Goal: Contribute content: Contribute content

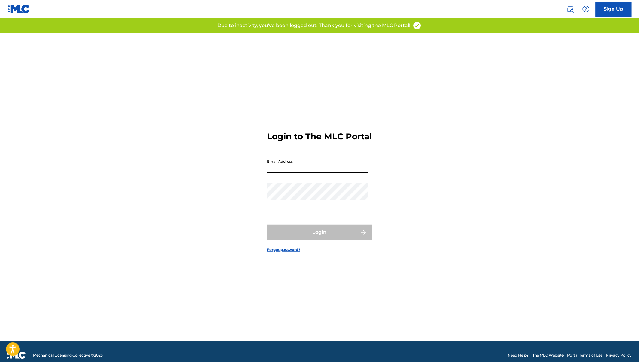
click at [285, 171] on input "Email Address" at bounding box center [318, 164] width 102 height 17
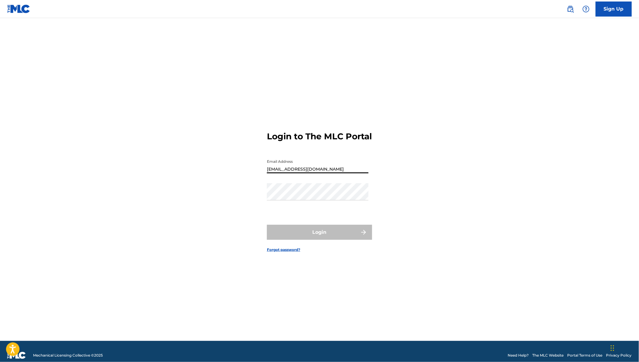
type input "[EMAIL_ADDRESS][DOMAIN_NAME]"
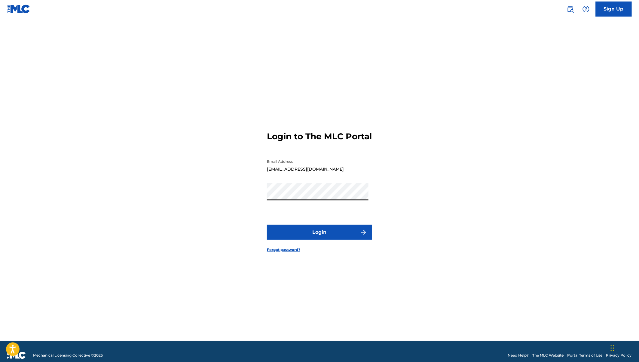
click at [267, 225] on button "Login" at bounding box center [319, 232] width 105 height 15
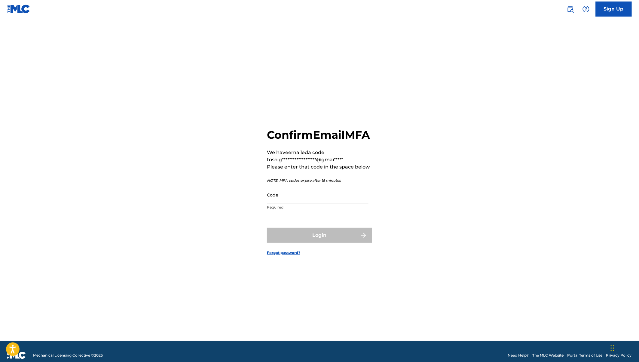
click at [288, 203] on input "Code" at bounding box center [318, 194] width 102 height 17
paste input "982135"
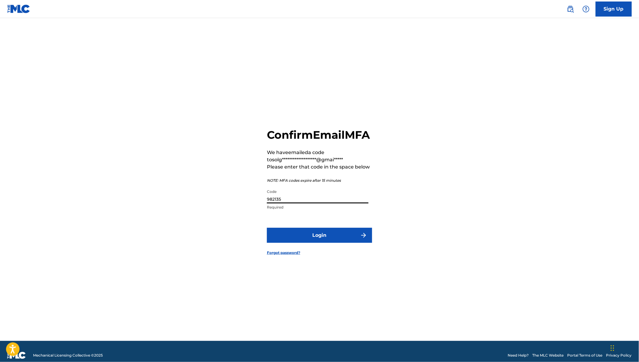
type input "982135"
click at [267, 228] on button "Login" at bounding box center [319, 235] width 105 height 15
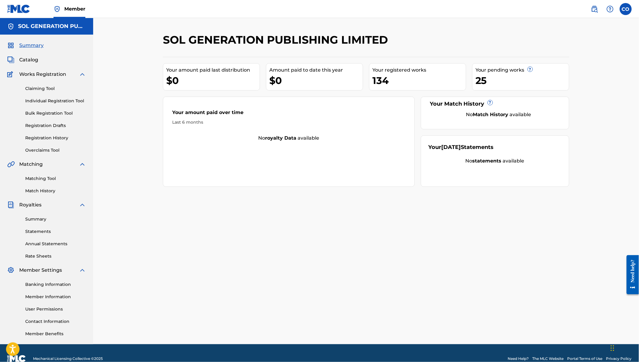
click at [29, 59] on span "Catalog" at bounding box center [28, 59] width 19 height 7
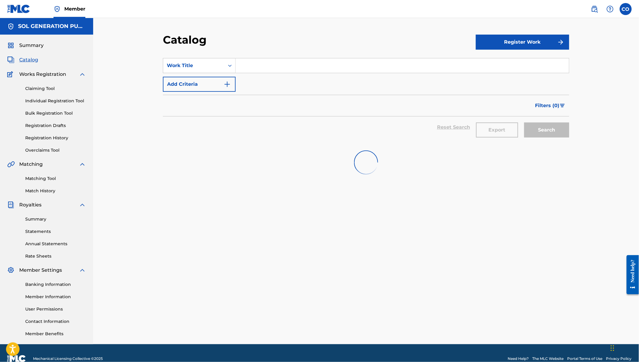
click at [273, 69] on input "Search Form" at bounding box center [402, 65] width 333 height 14
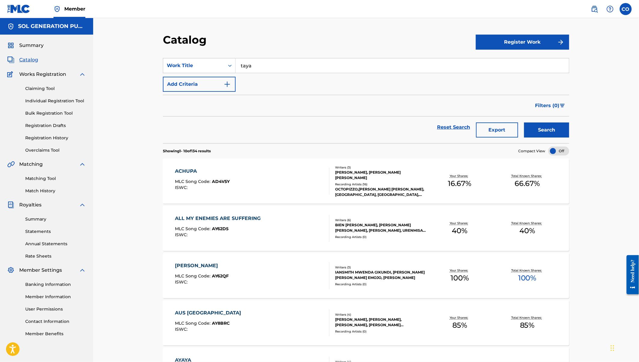
type input "taya"
click at [524, 122] on button "Search" at bounding box center [546, 129] width 45 height 15
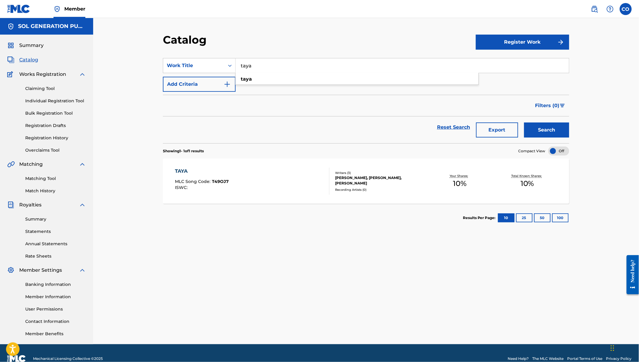
click at [187, 170] on div "TAYA" at bounding box center [202, 170] width 54 height 7
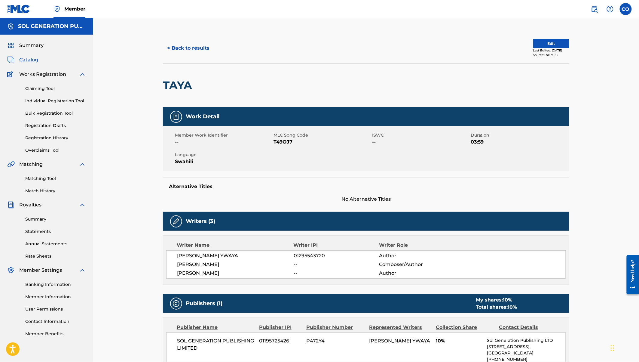
click at [32, 43] on span "Summary" at bounding box center [31, 45] width 24 height 7
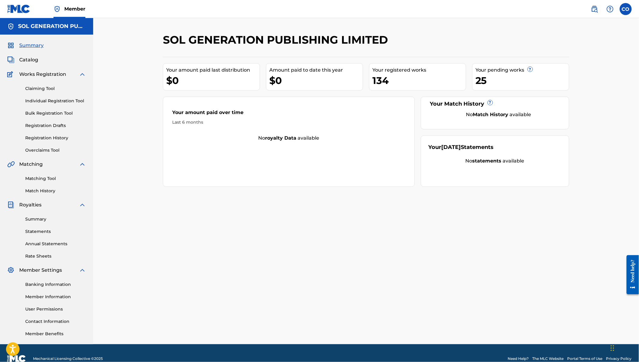
click at [26, 61] on span "Catalog" at bounding box center [28, 59] width 19 height 7
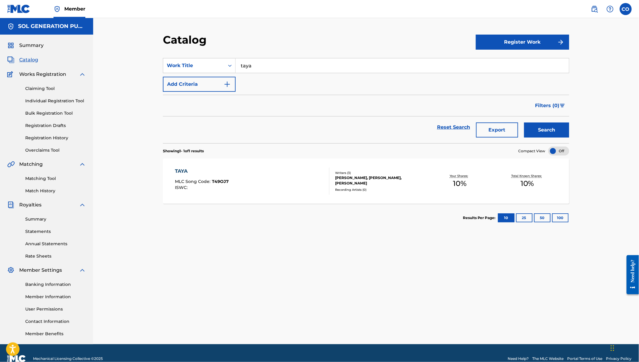
click at [561, 214] on button "100" at bounding box center [560, 217] width 17 height 9
click at [257, 67] on input "taya" at bounding box center [402, 65] width 333 height 14
type input "t"
click at [505, 215] on button "10" at bounding box center [506, 217] width 17 height 9
click at [33, 57] on span "Catalog" at bounding box center [28, 59] width 19 height 7
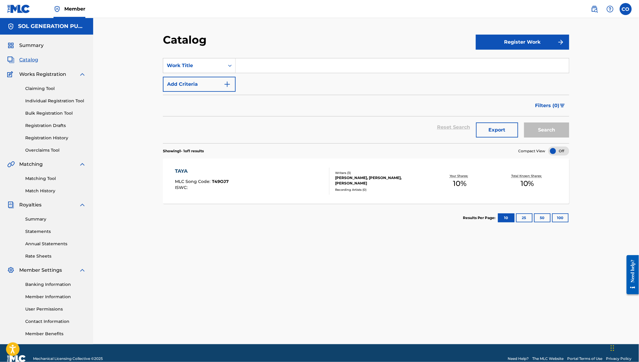
click at [561, 215] on button "100" at bounding box center [560, 217] width 17 height 9
click at [26, 46] on span "Summary" at bounding box center [31, 45] width 24 height 7
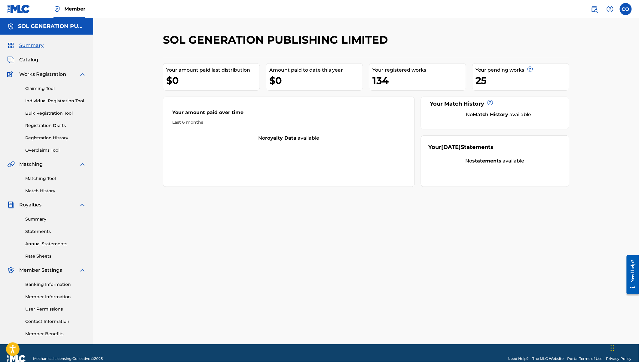
click at [28, 58] on span "Catalog" at bounding box center [28, 59] width 19 height 7
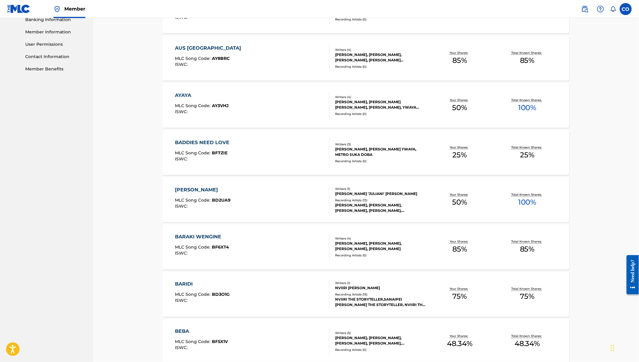
scroll to position [326, 0]
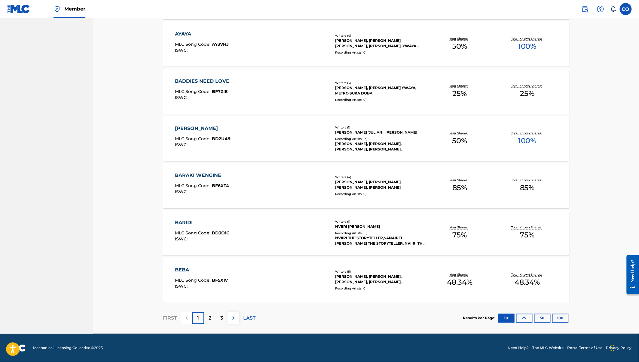
click at [561, 315] on button "100" at bounding box center [560, 318] width 17 height 9
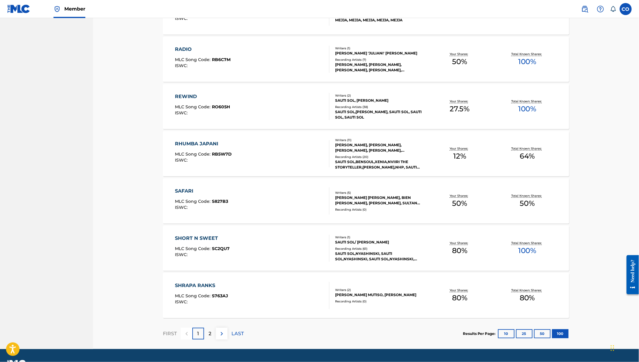
scroll to position [4573, 0]
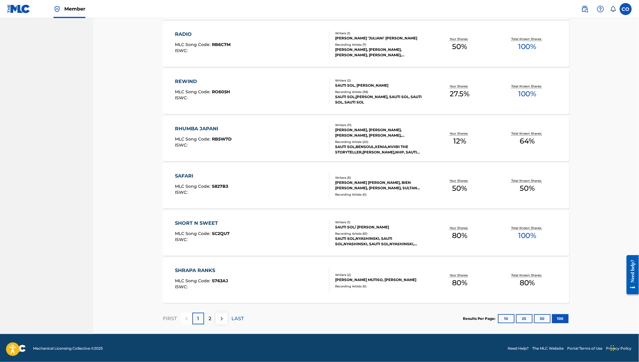
click at [211, 317] on p "2" at bounding box center [210, 318] width 3 height 7
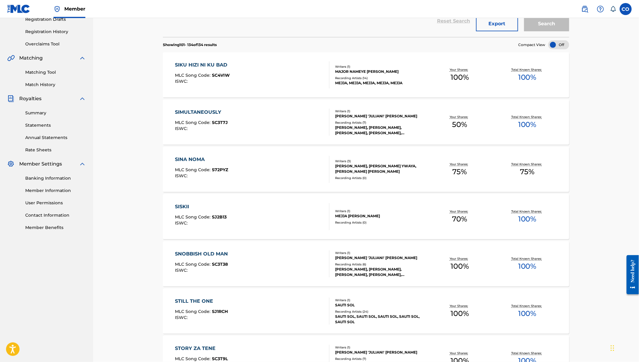
scroll to position [1, 0]
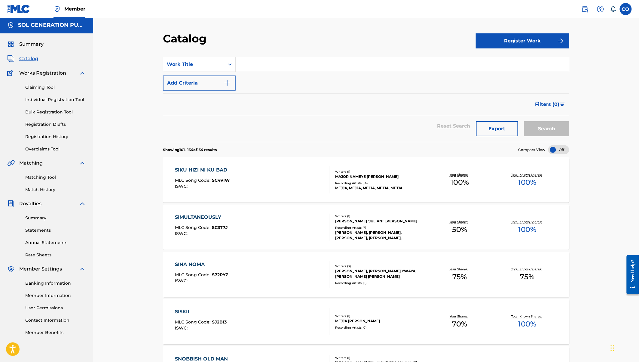
click at [283, 62] on input "Search Form" at bounding box center [402, 64] width 333 height 14
click at [524, 121] on button "Search" at bounding box center [546, 128] width 45 height 15
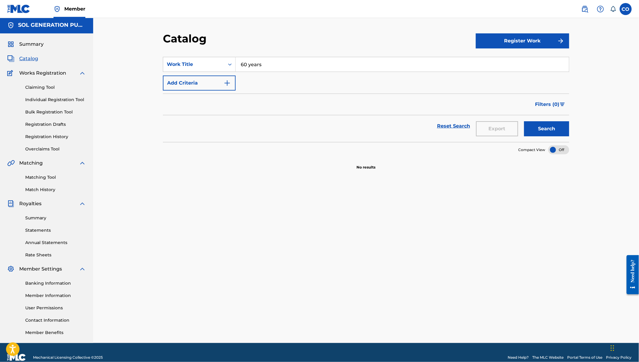
drag, startPoint x: 273, startPoint y: 67, endPoint x: 240, endPoint y: 64, distance: 32.9
click at [240, 64] on input "60 years" at bounding box center [402, 64] width 333 height 14
click at [524, 121] on button "Search" at bounding box center [546, 128] width 45 height 15
type input "j"
click at [524, 121] on button "Search" at bounding box center [546, 128] width 45 height 15
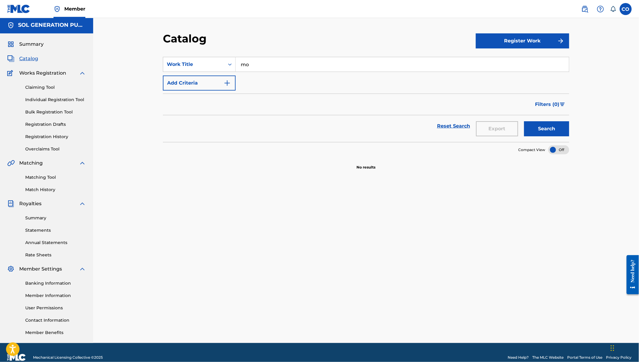
type input "m"
click at [524, 121] on button "Search" at bounding box center [546, 128] width 45 height 15
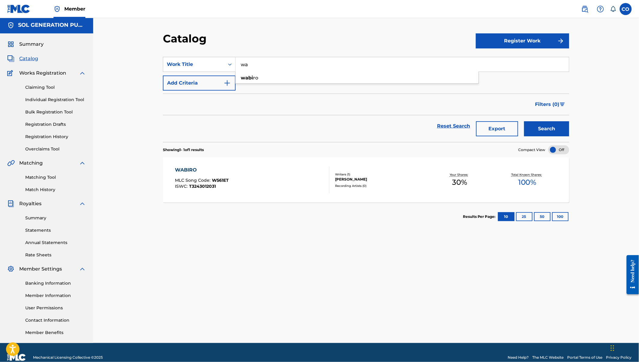
type input "w"
click at [38, 94] on div "Claiming Tool Individual Registration Tool Bulk Registration Tool Registration …" at bounding box center [46, 114] width 79 height 75
click at [46, 100] on link "Individual Registration Tool" at bounding box center [55, 99] width 61 height 6
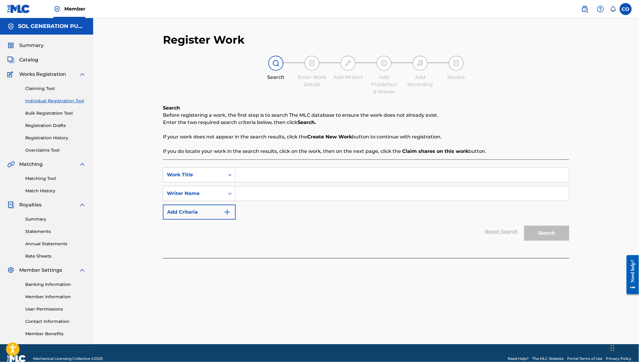
click at [266, 175] on input "Search Form" at bounding box center [402, 174] width 333 height 14
type input "60 Years"
click at [274, 193] on input "Search Form" at bounding box center [402, 193] width 333 height 14
type input "coster"
click at [524, 225] on button "Search" at bounding box center [546, 232] width 45 height 15
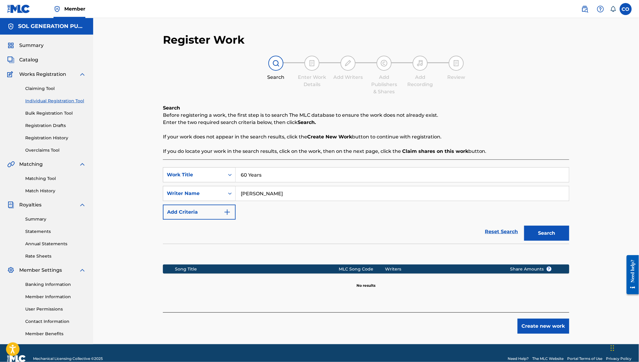
click at [551, 323] on button "Create new work" at bounding box center [544, 325] width 52 height 15
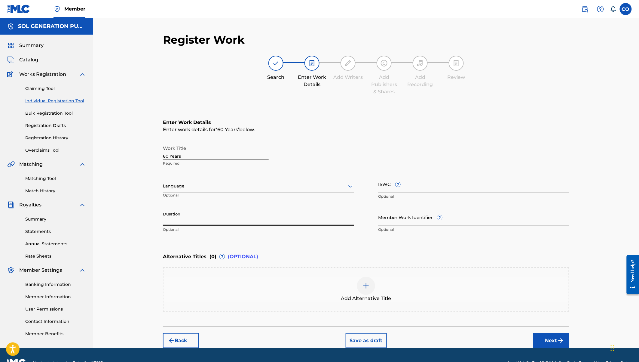
click at [190, 212] on input "Duration" at bounding box center [258, 216] width 191 height 17
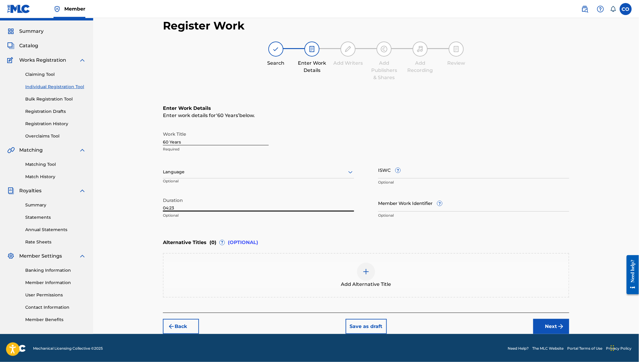
type input "04:23"
click at [562, 323] on img "submit" at bounding box center [560, 326] width 7 height 7
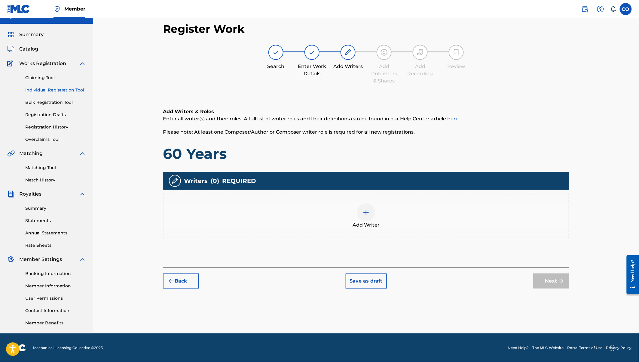
click at [370, 213] on img at bounding box center [366, 212] width 7 height 7
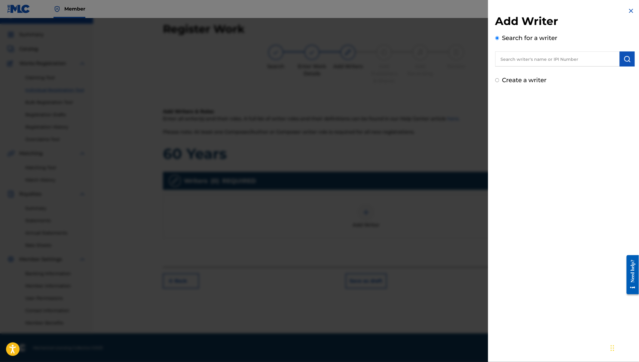
click at [533, 59] on input "text" at bounding box center [557, 58] width 124 height 15
type input "coster otieno ojwang"
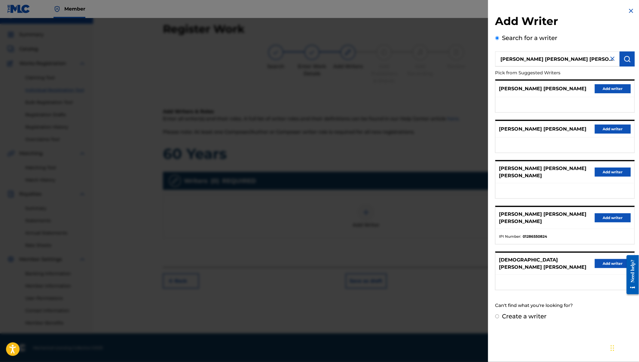
click at [610, 213] on button "Add writer" at bounding box center [613, 217] width 36 height 9
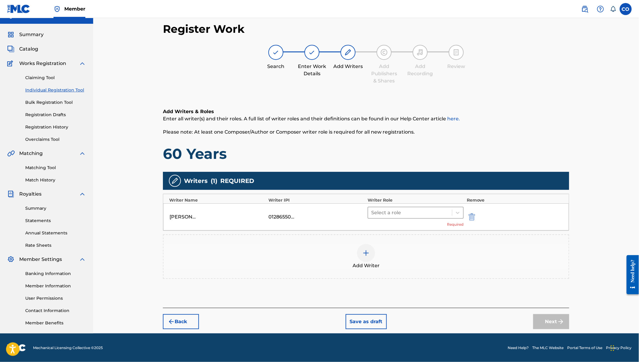
click at [396, 212] on div at bounding box center [410, 212] width 78 height 8
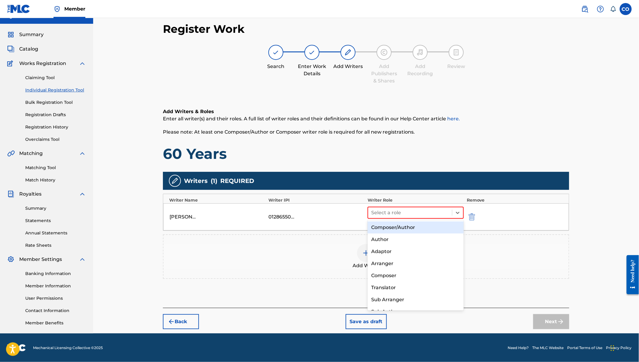
click at [396, 225] on div "Composer/Author" at bounding box center [416, 227] width 96 height 12
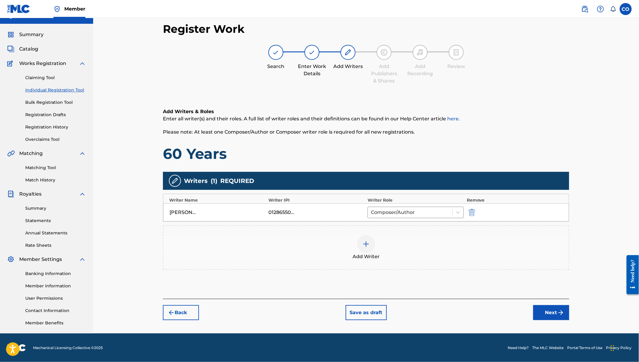
click at [363, 241] on img at bounding box center [366, 243] width 7 height 7
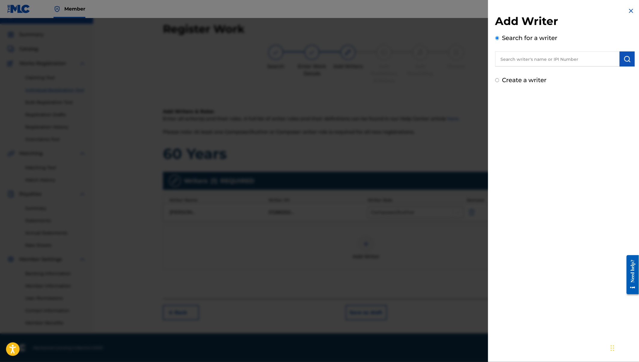
click at [515, 59] on input "text" at bounding box center [557, 58] width 124 height 15
paste input "Gordon Odhiambo"
click at [543, 82] on span "hastings" at bounding box center [553, 84] width 21 height 6
type input "gordon hastings odhiambo"
click at [624, 58] on img "submit" at bounding box center [627, 58] width 7 height 7
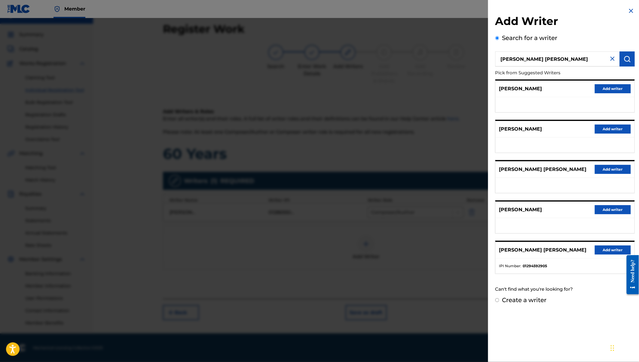
click at [604, 247] on button "Add writer" at bounding box center [613, 249] width 36 height 9
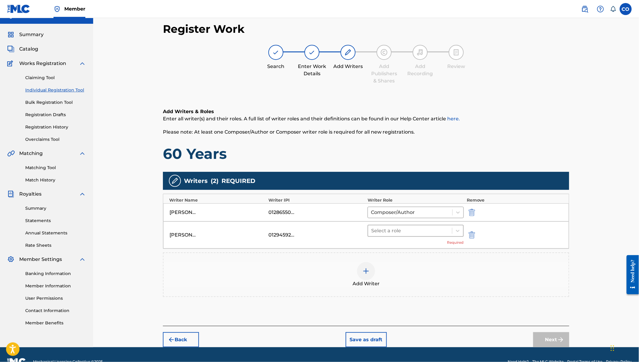
click at [418, 233] on div at bounding box center [410, 230] width 78 height 8
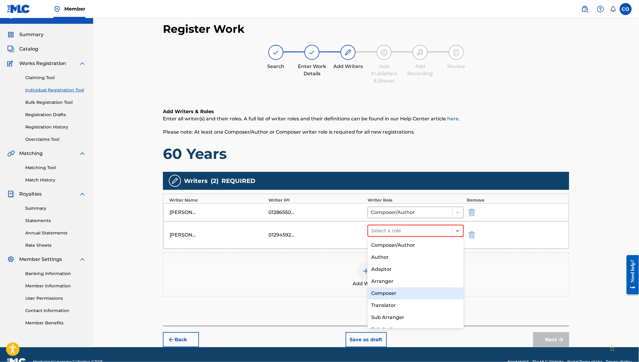
click at [388, 290] on div "Composer" at bounding box center [416, 293] width 96 height 12
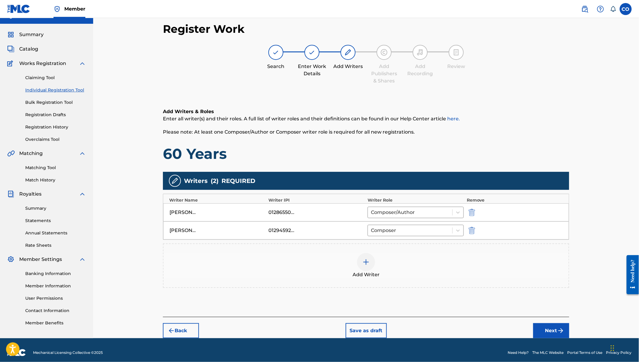
click at [362, 258] on div at bounding box center [366, 262] width 18 height 18
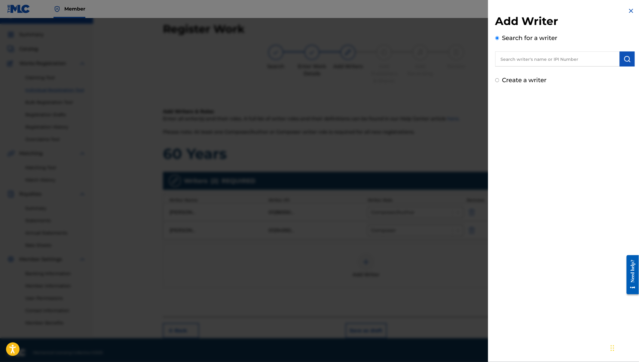
click at [542, 61] on input "text" at bounding box center [557, 58] width 124 height 15
paste input "Edwin Oloo Sulle"
type input "Edwin Oloo Sulle"
click at [531, 82] on label "Create a writer" at bounding box center [524, 79] width 44 height 7
radio input "true"
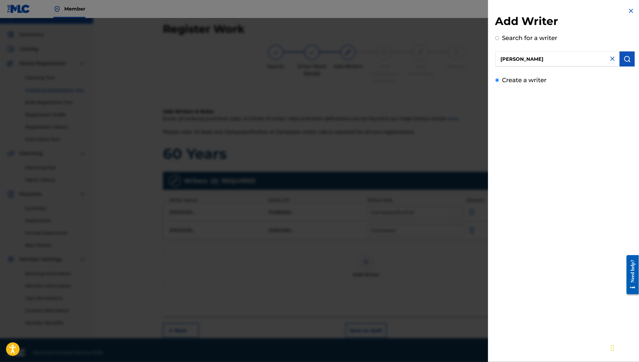
click at [499, 82] on input "Create a writer" at bounding box center [497, 80] width 4 height 4
radio input "false"
radio input "true"
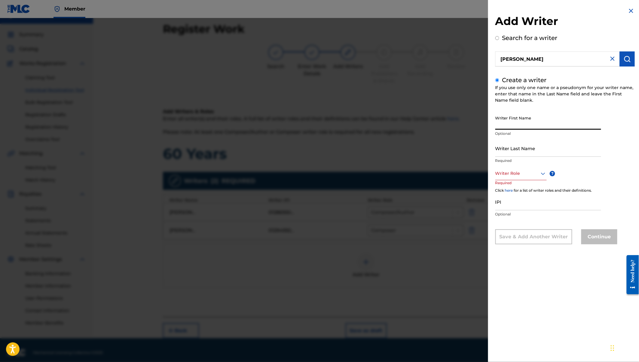
click at [519, 123] on input "Writer First Name" at bounding box center [548, 120] width 106 height 17
paste input "Edwin Oloo Sulle"
click at [522, 125] on input "Edwin Oloo Sulle" at bounding box center [548, 120] width 106 height 17
drag, startPoint x: 522, startPoint y: 125, endPoint x: 550, endPoint y: 127, distance: 28.3
click at [550, 127] on input "Edwin Oloo Sulle" at bounding box center [548, 120] width 106 height 17
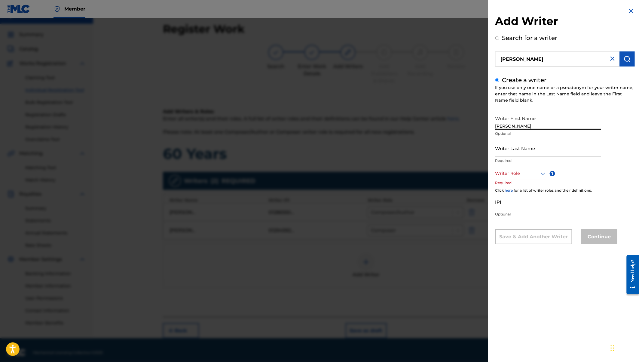
type input "Edwin Oloo"
click at [510, 151] on input "Writer Last Name" at bounding box center [548, 147] width 106 height 17
paste input "Sulle"
type input "Sulle"
click at [518, 170] on div at bounding box center [520, 174] width 51 height 8
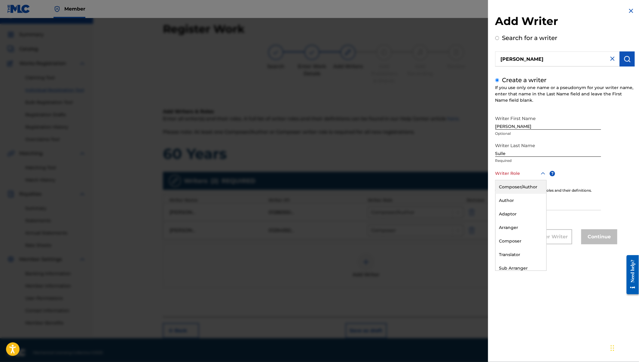
click at [519, 186] on div "Composer/Author" at bounding box center [521, 187] width 51 height 14
click at [533, 174] on div at bounding box center [522, 174] width 54 height 8
click at [513, 241] on div "Composer" at bounding box center [522, 241] width 53 height 14
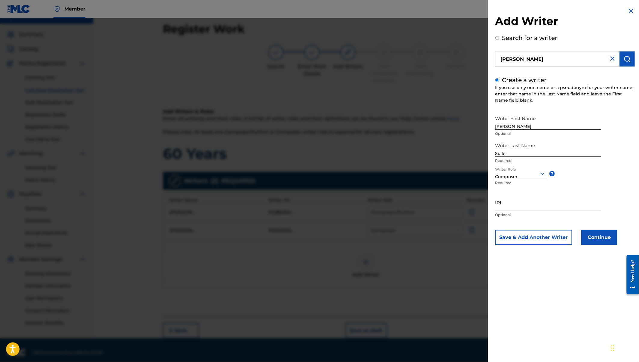
click at [608, 240] on button "Continue" at bounding box center [599, 237] width 36 height 15
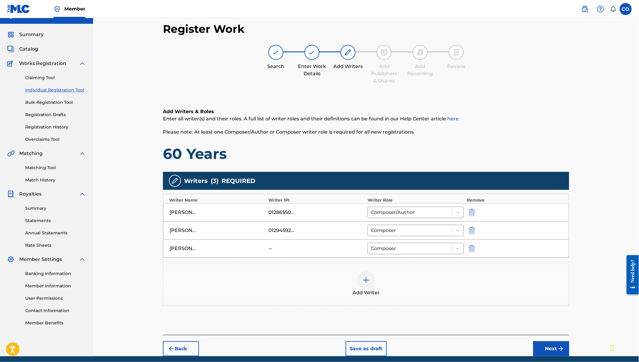
click at [363, 277] on img at bounding box center [366, 279] width 7 height 7
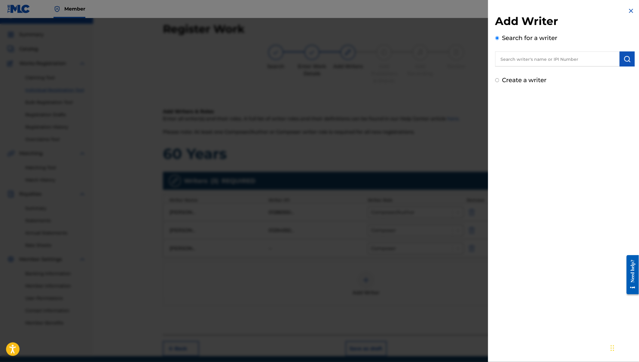
click at [516, 81] on label "Create a writer" at bounding box center [524, 79] width 44 height 7
radio input "true"
click at [499, 81] on input "Create a writer" at bounding box center [497, 80] width 4 height 4
radio input "false"
radio input "true"
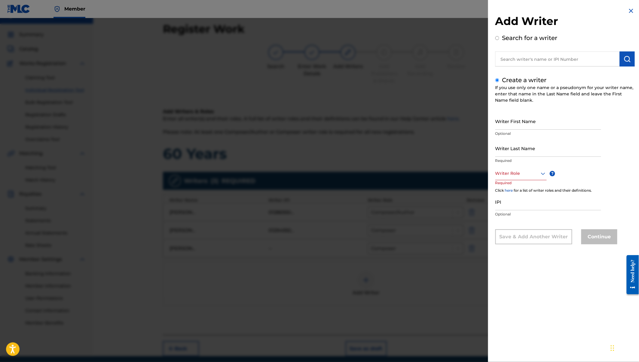
click at [514, 123] on input "Writer First Name" at bounding box center [548, 120] width 106 height 17
paste input "Martin Waichinga"
drag, startPoint x: 511, startPoint y: 126, endPoint x: 552, endPoint y: 128, distance: 41.8
click at [552, 128] on input "Martin" at bounding box center [548, 120] width 106 height 17
type input "Martin"
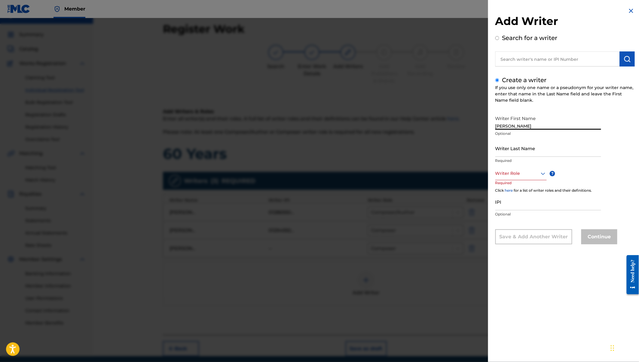
click at [503, 151] on input "Writer Last Name" at bounding box center [548, 147] width 106 height 17
paste input "Waichinga"
type input "Waichinga"
click at [512, 174] on div at bounding box center [520, 174] width 51 height 8
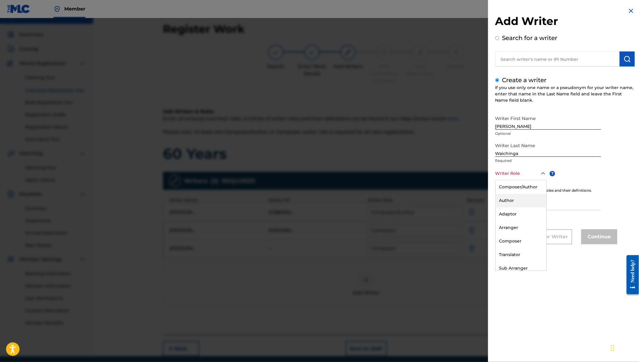
click at [512, 199] on div "Author" at bounding box center [521, 201] width 51 height 14
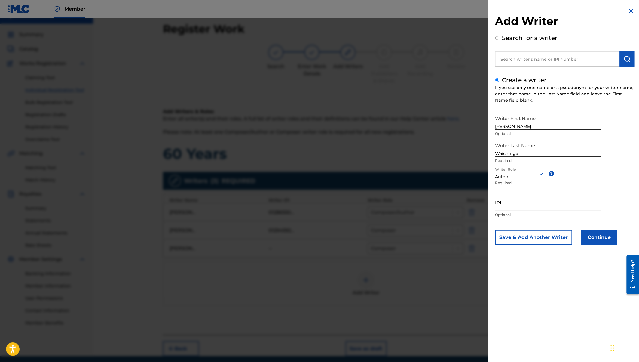
click at [514, 173] on div at bounding box center [520, 174] width 50 height 8
click at [512, 189] on div "Composer/Author" at bounding box center [520, 187] width 49 height 14
click at [511, 178] on div "Composer/Author" at bounding box center [522, 176] width 54 height 6
click at [513, 240] on div "Composer" at bounding box center [522, 241] width 53 height 14
click at [597, 235] on button "Continue" at bounding box center [599, 237] width 36 height 15
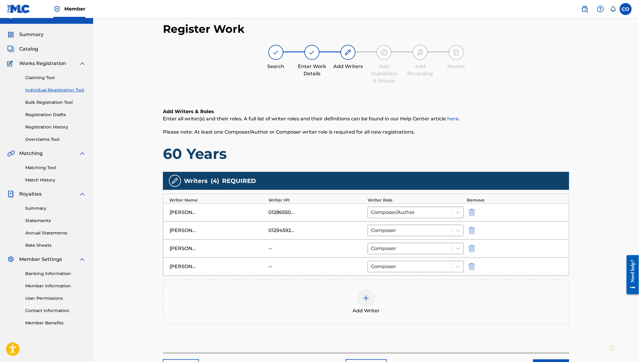
scroll to position [50, 0]
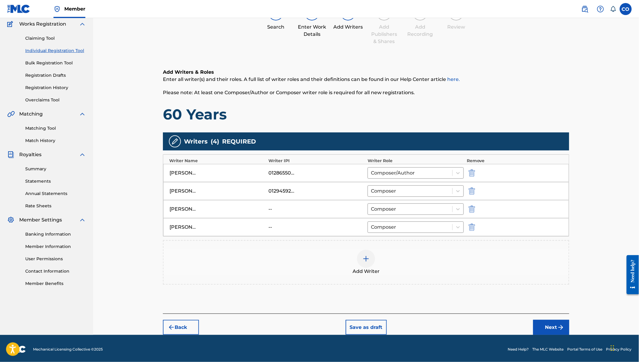
click at [562, 323] on img "submit" at bounding box center [560, 326] width 7 height 7
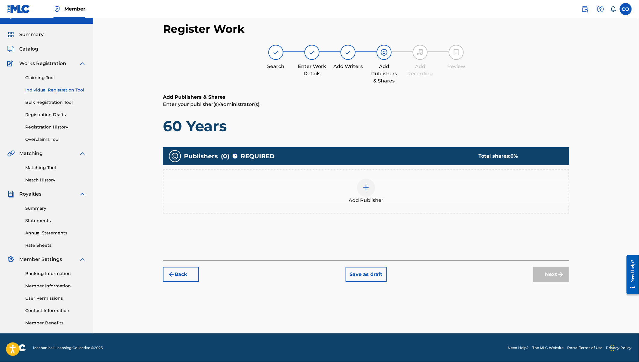
click at [372, 184] on div at bounding box center [366, 188] width 18 height 18
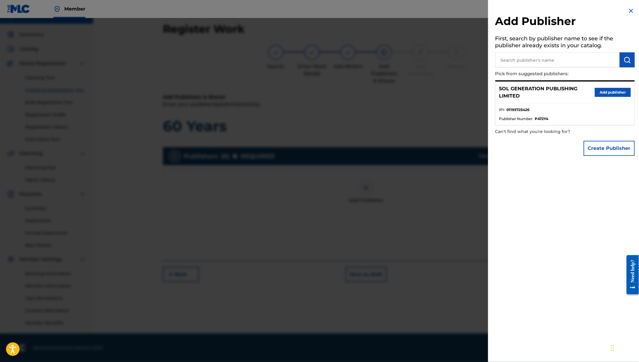
click at [609, 94] on button "Add publisher" at bounding box center [613, 92] width 36 height 9
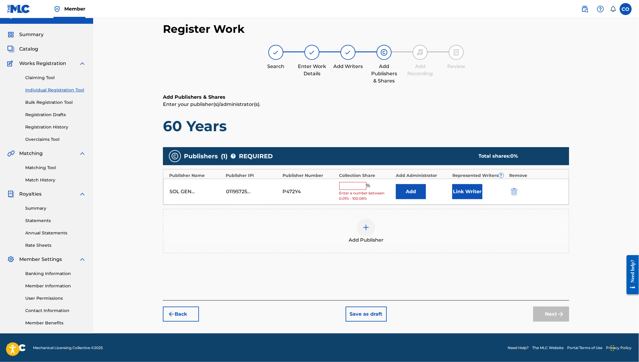
click at [356, 183] on input "text" at bounding box center [352, 186] width 27 height 8
click at [359, 187] on input "text" at bounding box center [352, 186] width 27 height 8
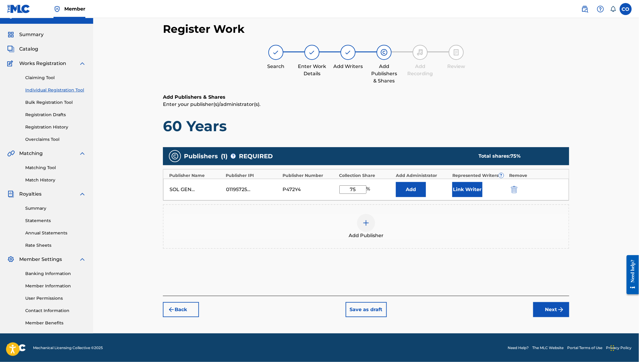
type input "75"
click at [464, 187] on button "Link Writer" at bounding box center [467, 189] width 30 height 15
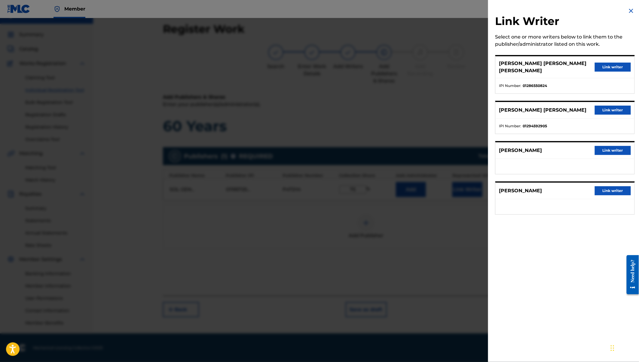
click at [604, 106] on button "Link writer" at bounding box center [613, 110] width 36 height 9
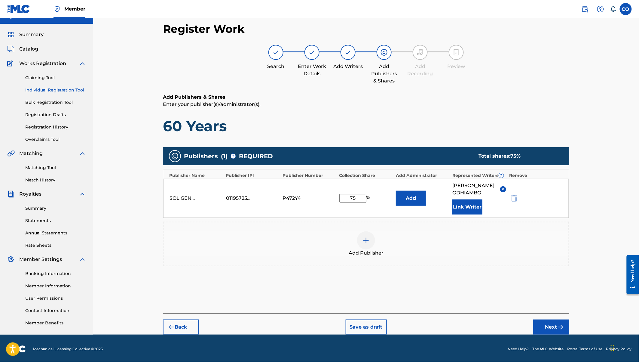
click at [550, 333] on button "Next" at bounding box center [551, 326] width 36 height 15
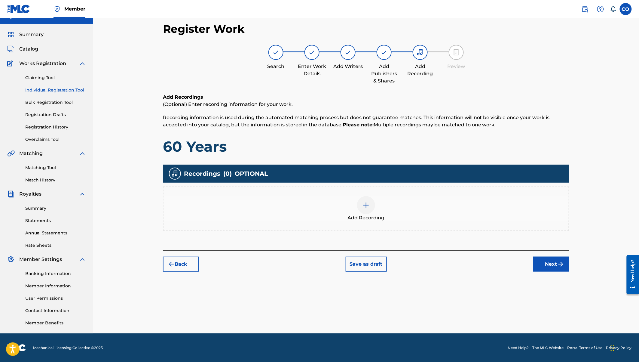
click at [364, 202] on img at bounding box center [366, 204] width 7 height 7
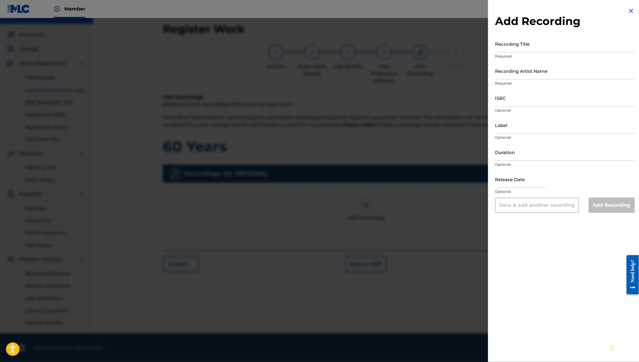
click at [523, 48] on input "Recording Title" at bounding box center [564, 43] width 139 height 17
type input "60 Years"
click at [526, 75] on input "Recording Artist Name" at bounding box center [564, 70] width 139 height 17
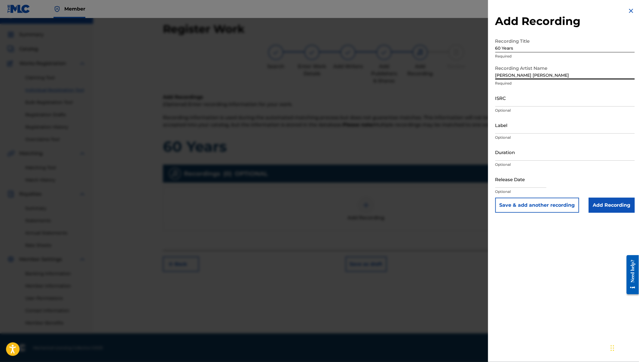
type input "Coster Ojwang"
click at [501, 96] on input "ISRC" at bounding box center [564, 97] width 139 height 17
paste input "QZTVM2468455"
type input "QZTVM2468455"
click at [505, 131] on input "Label" at bounding box center [564, 124] width 139 height 17
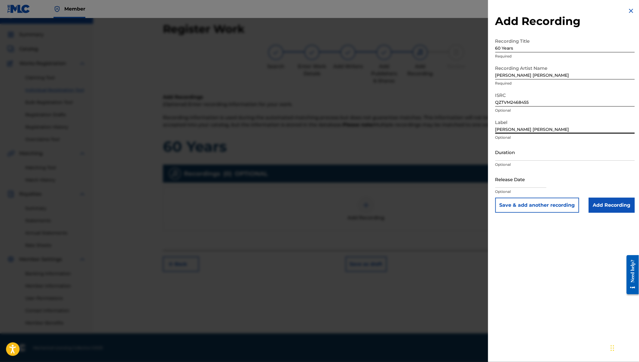
type input "Coster Ojwang"
click at [507, 153] on input "Duration" at bounding box center [564, 151] width 139 height 17
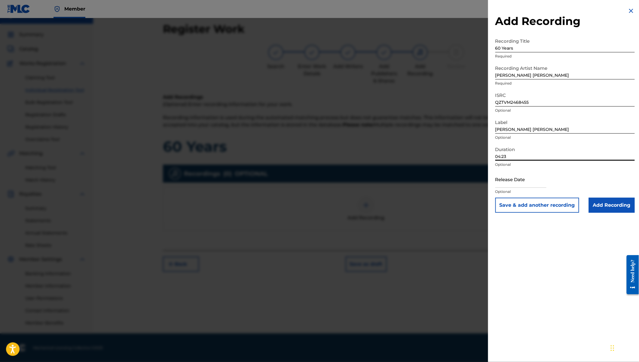
type input "04:23"
click at [521, 183] on input "text" at bounding box center [520, 178] width 51 height 17
select select "7"
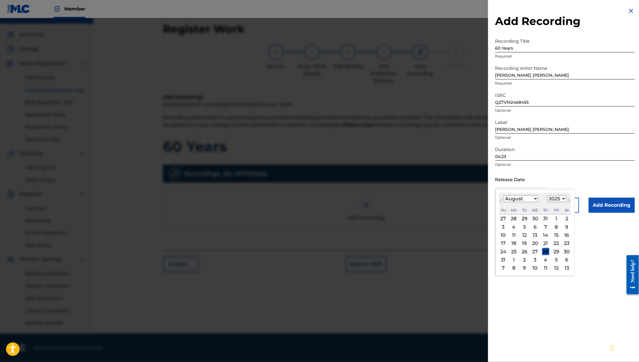
click at [556, 195] on select "1900 1901 1902 1903 1904 1905 1906 1907 1908 1909 1910 1911 1912 1913 1914 1915…" at bounding box center [556, 198] width 19 height 7
select select "2024"
click at [525, 198] on select "January February March April May June July August September October November De…" at bounding box center [521, 198] width 35 height 7
select select "9"
click at [558, 216] on div "4" at bounding box center [556, 218] width 7 height 7
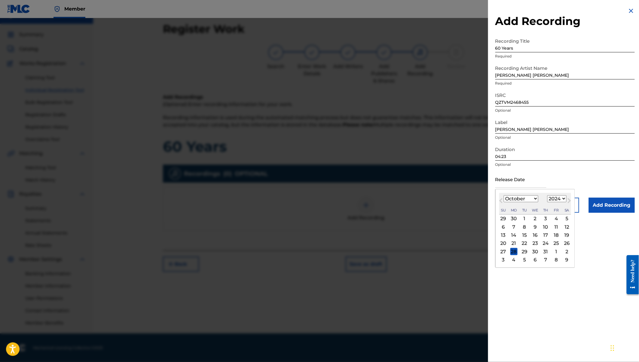
type input "October 4 2024"
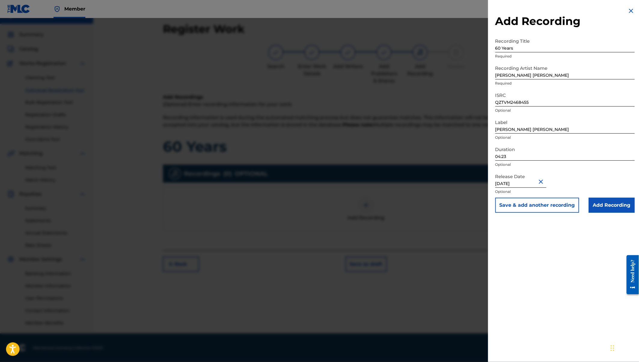
click at [615, 205] on input "Add Recording" at bounding box center [612, 204] width 46 height 15
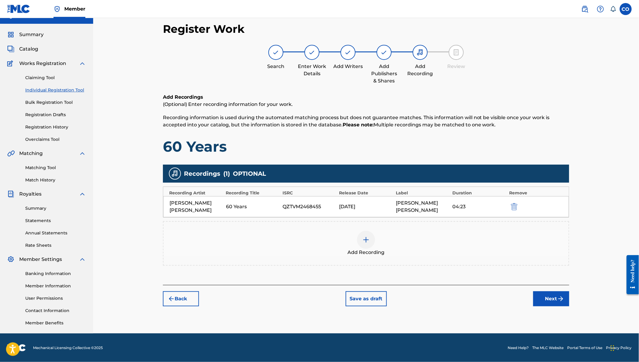
click at [565, 295] on button "Next" at bounding box center [551, 298] width 36 height 15
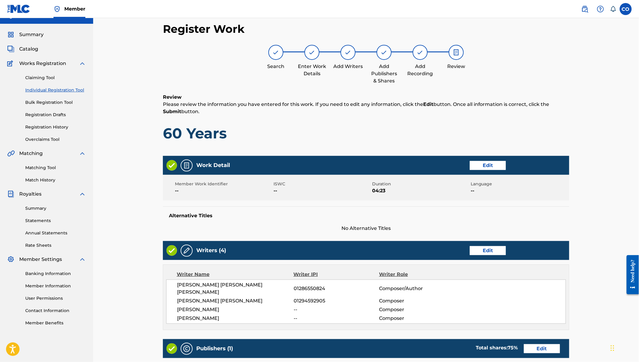
scroll to position [174, 0]
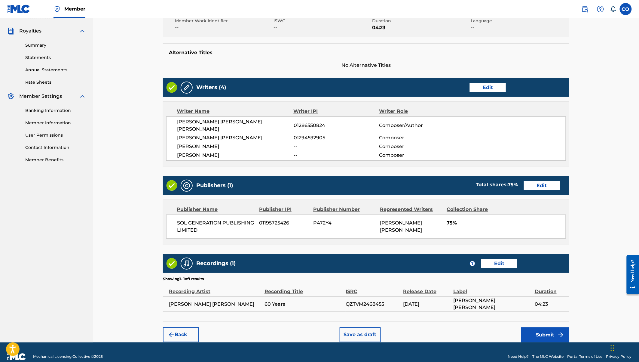
click at [542, 327] on button "Submit" at bounding box center [545, 334] width 48 height 15
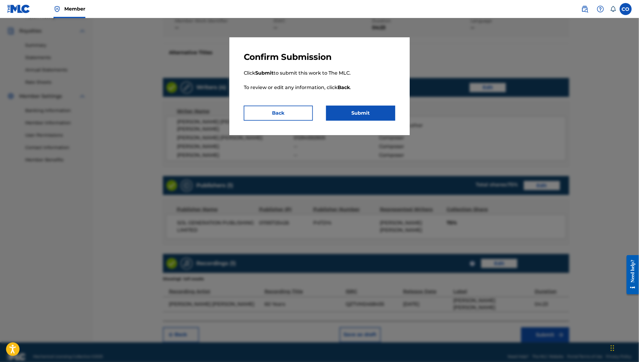
click at [353, 117] on button "Submit" at bounding box center [360, 113] width 69 height 15
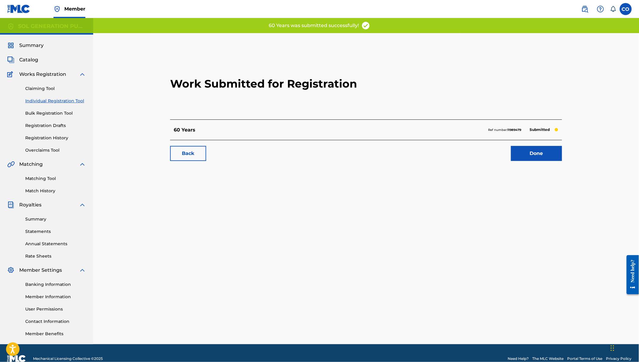
click at [537, 152] on link "Done" at bounding box center [536, 153] width 51 height 15
